Goal: Register for event/course

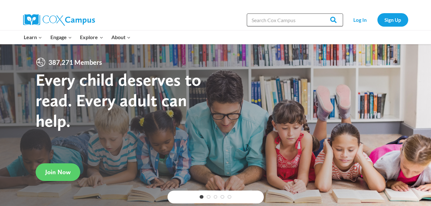
click at [267, 21] on input "Search in https://coxcampus.org/" at bounding box center [295, 19] width 96 height 13
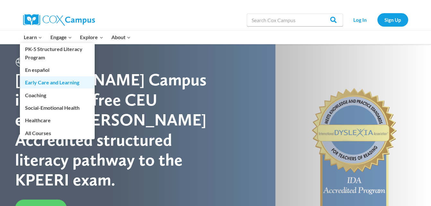
click at [45, 83] on link "Early Care and Learning" at bounding box center [57, 82] width 75 height 12
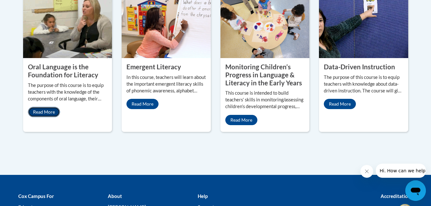
click at [43, 107] on link "Read More" at bounding box center [44, 112] width 32 height 10
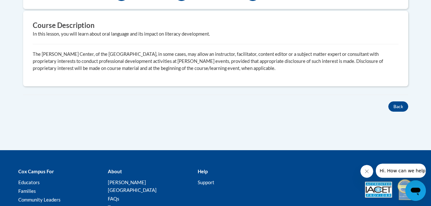
scroll to position [256, 0]
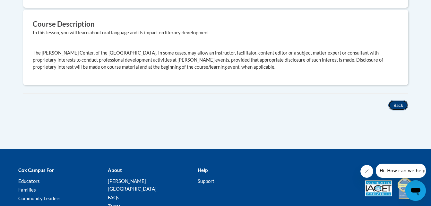
click at [396, 107] on button "Back" at bounding box center [398, 105] width 20 height 10
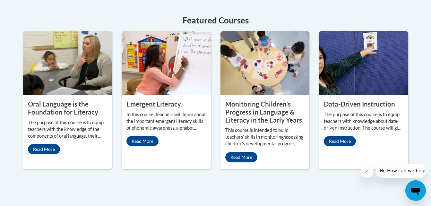
scroll to position [310, 0]
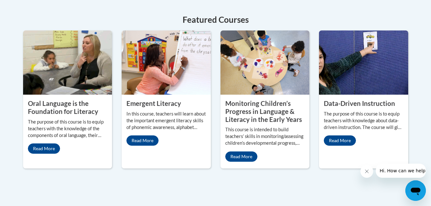
click at [84, 76] on img at bounding box center [67, 62] width 89 height 64
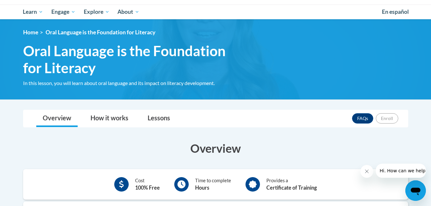
scroll to position [45, 0]
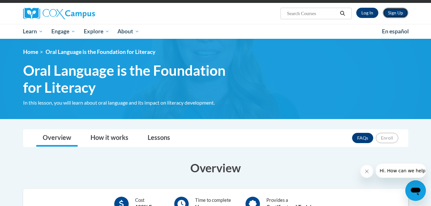
click at [392, 12] on link "Sign Up" at bounding box center [394, 13] width 25 height 10
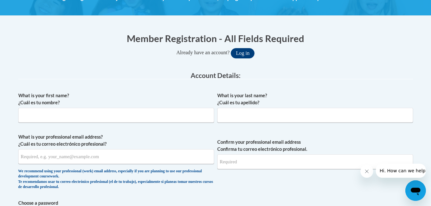
scroll to position [105, 0]
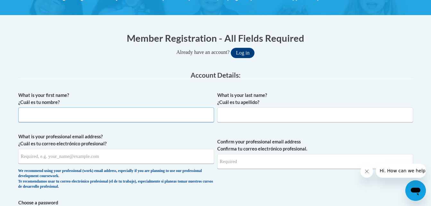
click at [159, 119] on input "What is your first name? ¿Cuál es tu nombre?" at bounding box center [116, 114] width 196 height 15
type input "Shalia"
click at [315, 116] on input "What is your last name? ¿Cuál es tu apellido?" at bounding box center [315, 114] width 196 height 15
type input "Horne"
click at [210, 157] on input "What is your professional email address? ¿Cuál es tu correo electrónico profesi…" at bounding box center [116, 156] width 196 height 15
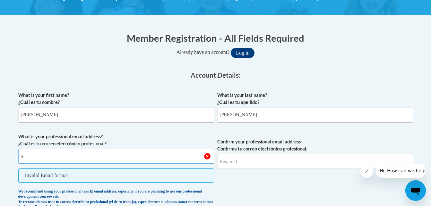
type input "shaliaax2@outlook.com"
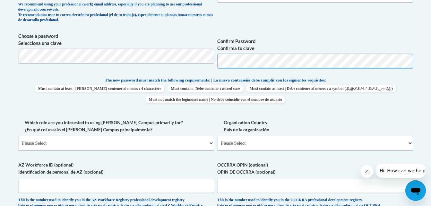
scroll to position [272, 0]
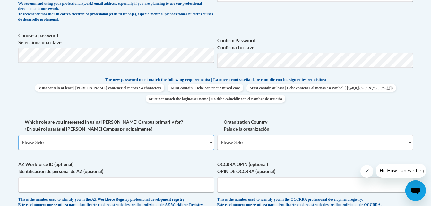
click at [173, 139] on select "Please Select College/University | Colegio/Universidad Community/Nonprofit Part…" at bounding box center [116, 142] width 196 height 15
click at [172, 140] on select "Please Select College/University | Colegio/Universidad Community/Nonprofit Part…" at bounding box center [116, 142] width 196 height 15
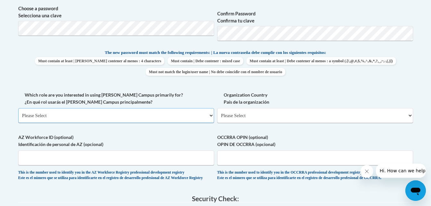
scroll to position [300, 0]
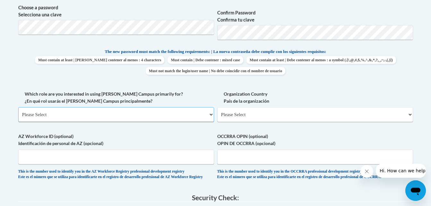
click at [161, 114] on select "Please Select College/University | Colegio/Universidad Community/Nonprofit Part…" at bounding box center [116, 114] width 196 height 15
select select "fbf2d438-af2f-41f8-98f1-81c410e29de3"
click at [18, 107] on select "Please Select College/University | Colegio/Universidad Community/Nonprofit Part…" at bounding box center [116, 114] width 196 height 15
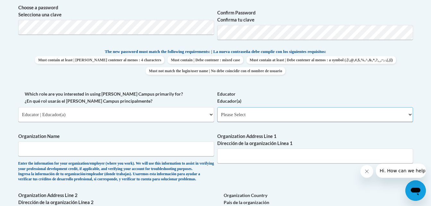
click at [232, 119] on select "Please Select Early Learning/Daycare Teacher/Family Home Care Provider | Maestr…" at bounding box center [315, 114] width 196 height 15
select select "5e2af403-4f2c-4e49-a02f-103e55d7b75b"
click at [217, 107] on select "Please Select Early Learning/Daycare Teacher/Family Home Care Provider | Maestr…" at bounding box center [315, 114] width 196 height 15
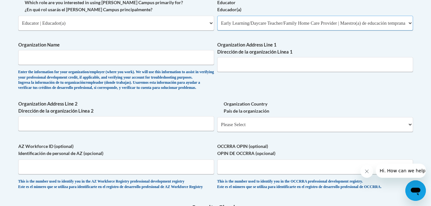
scroll to position [392, 0]
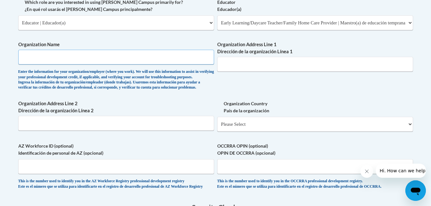
click at [130, 60] on input "Organization Name" at bounding box center [116, 57] width 196 height 15
type input "leaders of tomorrow"
click at [227, 64] on input "Organization Address Line 1 Dirección de la organización Línea 1" at bounding box center [315, 64] width 196 height 15
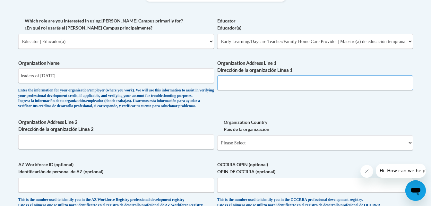
scroll to position [373, 0]
click at [233, 41] on select "Please Select Early Learning/Daycare Teacher/Family Home Care Provider | Maestr…" at bounding box center [315, 41] width 196 height 15
click at [217, 34] on select "Please Select Early Learning/Daycare Teacher/Family Home Care Provider | Maestr…" at bounding box center [315, 41] width 196 height 15
click at [236, 79] on input "Organization Address Line 1 Dirección de la organización Línea 1" at bounding box center [315, 83] width 196 height 15
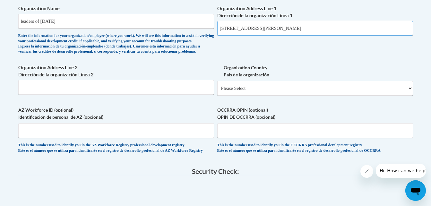
scroll to position [428, 0]
type input "3097 Emery circle"
click at [242, 95] on select "Please Select United States | Estados Unidos Outside of the United States | Fue…" at bounding box center [315, 87] width 196 height 15
select select "ad49bcad-a171-4b2e-b99c-48b446064914"
click at [217, 91] on select "Please Select United States | Estados Unidos Outside of the United States | Fue…" at bounding box center [315, 87] width 196 height 15
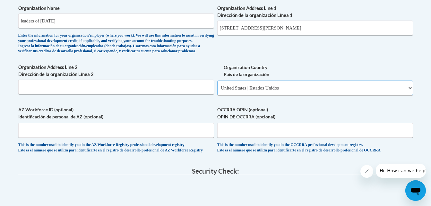
select select
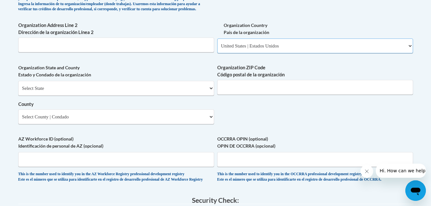
scroll to position [503, 0]
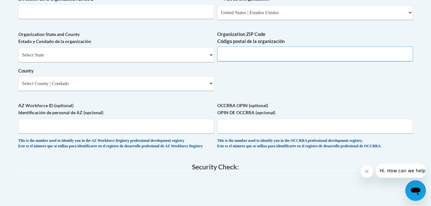
click at [238, 61] on input "Organization ZIP Code Código postal de la organización" at bounding box center [315, 53] width 196 height 15
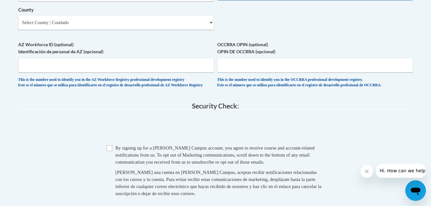
scroll to position [565, 0]
type input "30168"
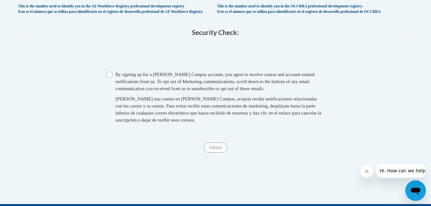
scroll to position [638, 0]
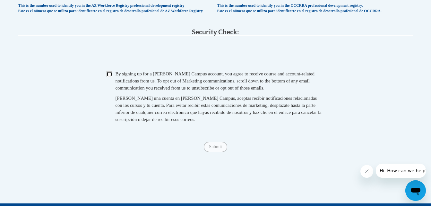
click at [108, 77] on input "Checkbox" at bounding box center [109, 74] width 6 height 6
checkbox input "true"
click at [214, 152] on input "Submit" at bounding box center [215, 147] width 23 height 10
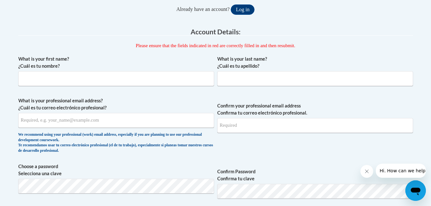
scroll to position [114, 0]
click at [175, 77] on input "What is your first name? ¿Cuál es tu nombre?" at bounding box center [116, 78] width 196 height 15
type input "Shalia"
type input "Horne"
type input "shaliaax2@outlook.com"
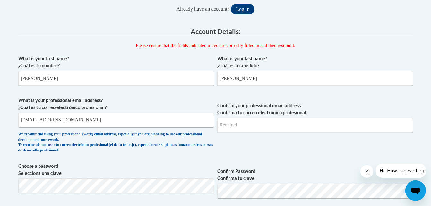
type input "[EMAIL_ADDRESS][DOMAIN_NAME]"
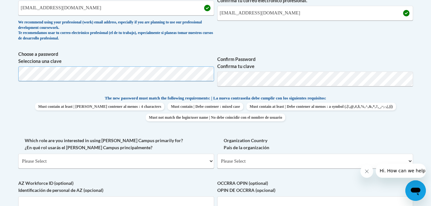
scroll to position [226, 0]
click at [222, 98] on div "What is your first name? ¿Cuál es tu nombre? Shalia What is your last name? ¿Cu…" at bounding box center [215, 86] width 394 height 292
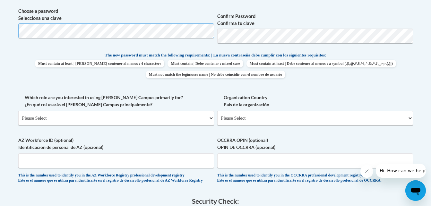
scroll to position [269, 0]
click at [197, 120] on select "Please Select College/University | Colegio/Universidad Community/Nonprofit Part…" at bounding box center [116, 117] width 196 height 15
select select "fbf2d438-af2f-41f8-98f1-81c410e29de3"
click at [18, 110] on select "Please Select College/University | Colegio/Universidad Community/Nonprofit Part…" at bounding box center [116, 117] width 196 height 15
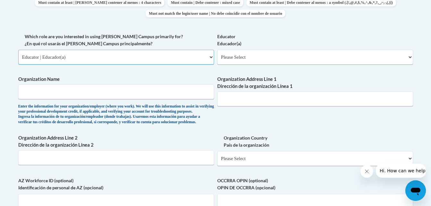
scroll to position [333, 0]
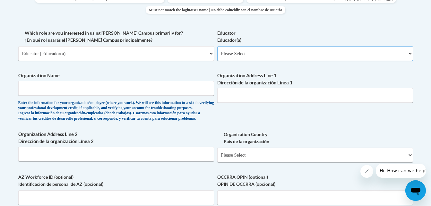
click at [255, 48] on select "Please Select Early Learning/Daycare Teacher/Family Home Care Provider | Maestr…" at bounding box center [315, 53] width 196 height 15
select select "d5fdb05a-b36c-4d60-97fa-9afceda7e903"
click at [217, 46] on select "Please Select Early Learning/Daycare Teacher/Family Home Care Provider | Maestr…" at bounding box center [315, 53] width 196 height 15
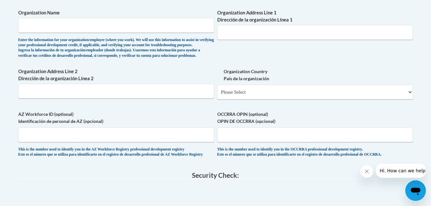
scroll to position [398, 0]
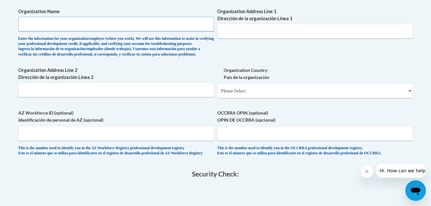
drag, startPoint x: 170, startPoint y: 25, endPoint x: 170, endPoint y: 31, distance: 6.4
click at [170, 31] on input "Organization Name" at bounding box center [116, 24] width 196 height 15
type input "leaders of tomorrow"
type input "3097 Emery circle"
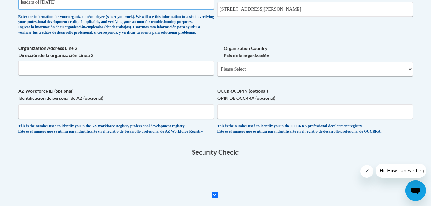
scroll to position [430, 0]
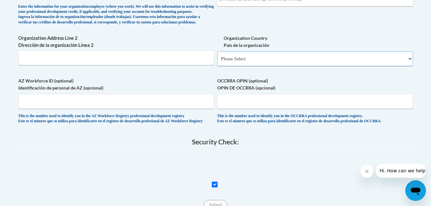
click at [260, 66] on select "Please Select United States | Estados Unidos Outside of the United States | Fue…" at bounding box center [315, 58] width 196 height 15
select select "ad49bcad-a171-4b2e-b99c-48b446064914"
click at [217, 62] on select "Please Select United States | Estados Unidos Outside of the United States | Fue…" at bounding box center [315, 58] width 196 height 15
select select
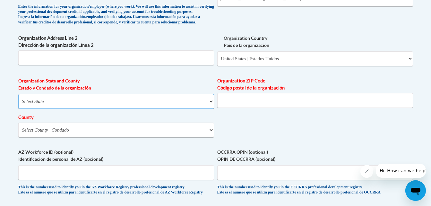
click at [174, 109] on select "Select State Alabama Alaska Arizona Arkansas California Colorado Connecticut De…" at bounding box center [116, 101] width 196 height 15
select select "Georgia"
click at [18, 104] on select "Select State Alabama Alaska Arizona Arkansas California Colorado Connecticut De…" at bounding box center [116, 101] width 196 height 15
click at [283, 108] on input "Organization ZIP Code Código postal de la organización" at bounding box center [315, 100] width 196 height 15
type input "30168"
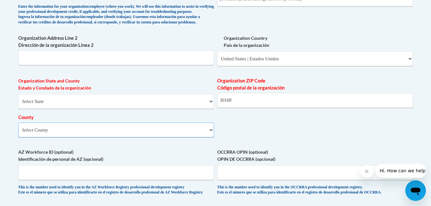
click at [162, 137] on select "Select County Appling Atkinson Bacon Baker Baldwin Banks Barrow Bartow Ben Hill…" at bounding box center [116, 129] width 196 height 15
select select "Cobb"
click at [18, 133] on select "Select County Appling Atkinson Bacon Baker Baldwin Banks Barrow Bartow Ben Hill…" at bounding box center [116, 129] width 196 height 15
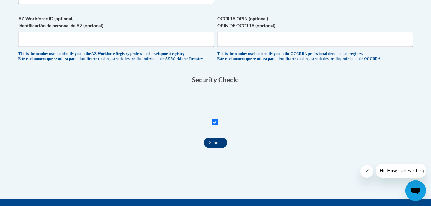
scroll to position [622, 0]
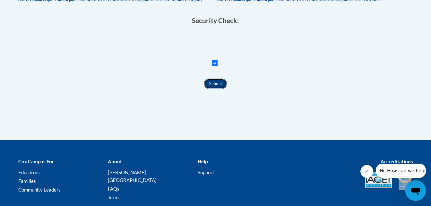
click at [214, 89] on input "Submit" at bounding box center [215, 84] width 23 height 10
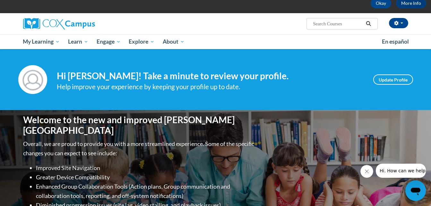
scroll to position [32, 0]
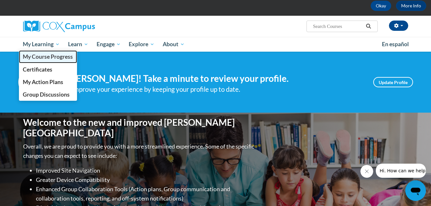
click at [52, 55] on span "My Course Progress" at bounding box center [48, 56] width 50 height 7
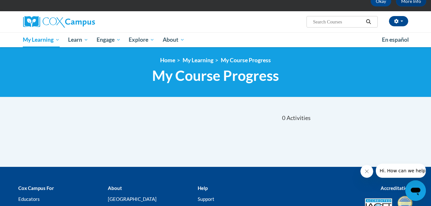
scroll to position [32, 0]
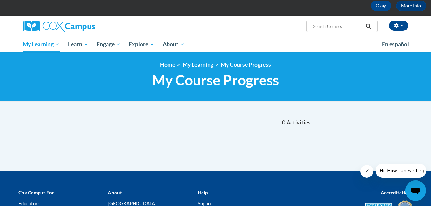
click at [340, 27] on input "Search..." at bounding box center [337, 26] width 51 height 8
type input "literacy"
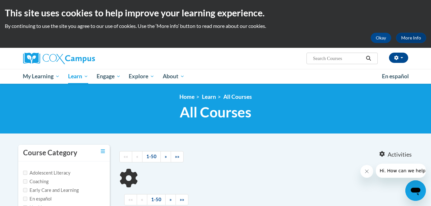
type input "literacy"
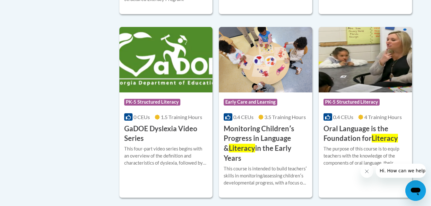
scroll to position [481, 0]
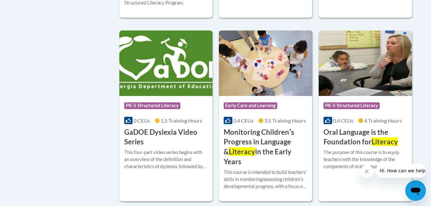
click at [270, 96] on div "Course Category: Early Care and Learning 0.4 CEUs 3.5 Training Hours COURSE Mon…" at bounding box center [265, 131] width 93 height 71
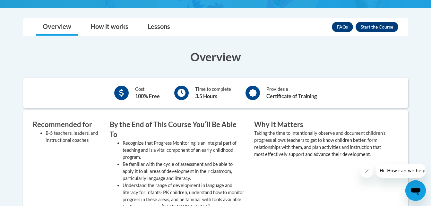
scroll to position [129, 0]
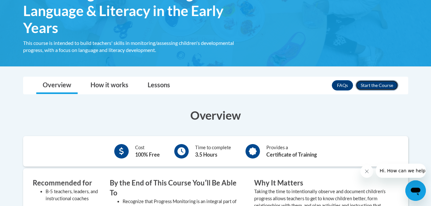
click at [378, 84] on button "Enroll" at bounding box center [376, 85] width 43 height 10
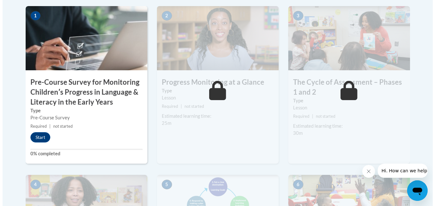
scroll to position [224, 0]
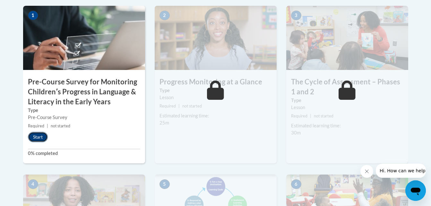
click at [40, 134] on button "Start" at bounding box center [38, 137] width 20 height 10
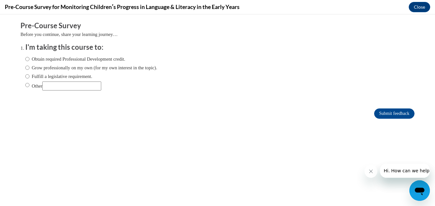
scroll to position [0, 0]
click at [25, 60] on input "Obtain required Professional Development credit." at bounding box center [27, 58] width 4 height 7
radio input "true"
click at [377, 115] on input "Submit feedback" at bounding box center [394, 113] width 40 height 10
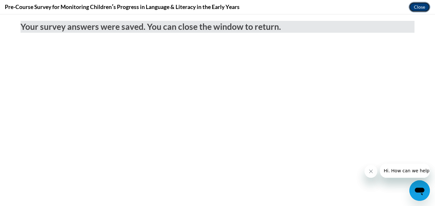
click at [420, 7] on button "Close" at bounding box center [419, 7] width 21 height 10
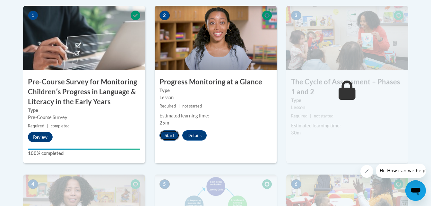
click at [171, 133] on button "Start" at bounding box center [169, 135] width 20 height 10
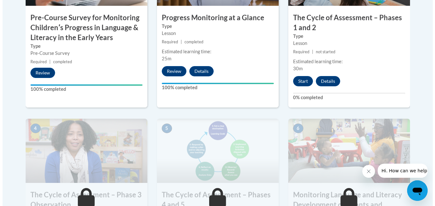
scroll to position [321, 0]
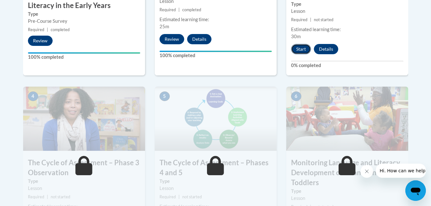
click at [301, 50] on button "Start" at bounding box center [301, 49] width 20 height 10
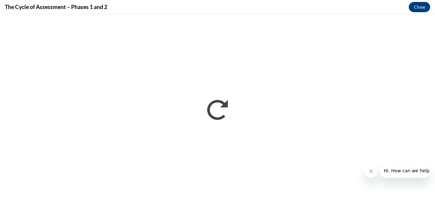
scroll to position [0, 0]
click at [371, 172] on icon "Close message from company" at bounding box center [370, 171] width 5 height 5
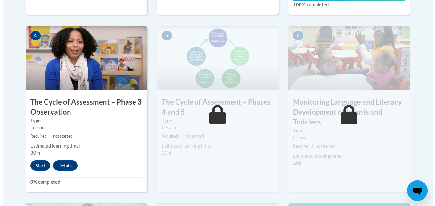
scroll to position [417, 0]
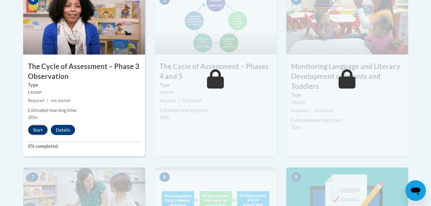
click at [43, 129] on button "Start" at bounding box center [38, 130] width 20 height 10
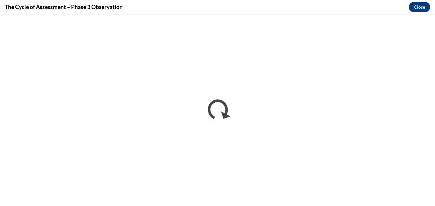
scroll to position [0, 0]
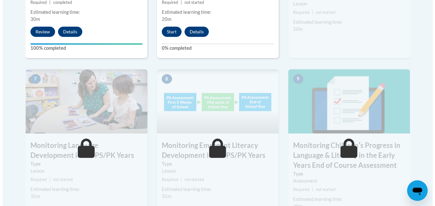
scroll to position [513, 0]
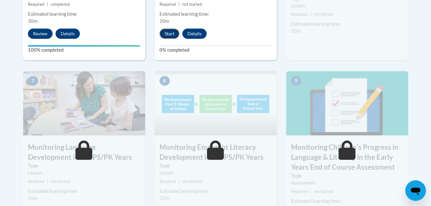
click at [163, 32] on button "Start" at bounding box center [169, 34] width 20 height 10
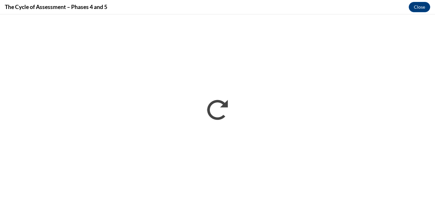
scroll to position [0, 0]
